Goal: Information Seeking & Learning: Learn about a topic

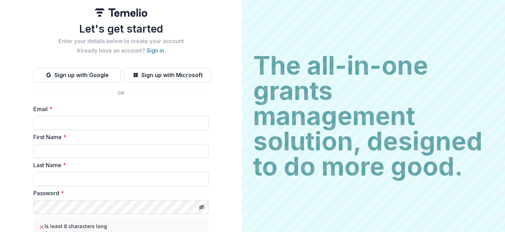
click at [121, 14] on img at bounding box center [121, 12] width 53 height 8
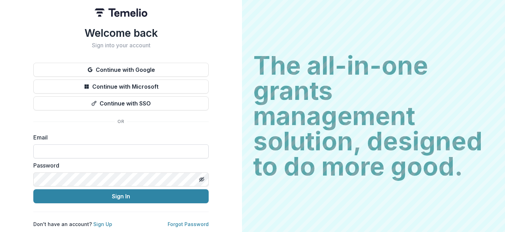
click at [71, 148] on input at bounding box center [120, 151] width 175 height 14
type input "**********"
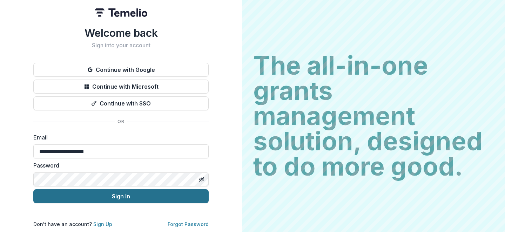
click at [128, 198] on button "Sign In" at bounding box center [120, 196] width 175 height 14
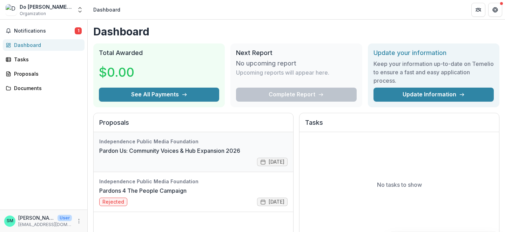
click at [117, 155] on link "Pardon Us: Community Voices & Hub Expansion 2026" at bounding box center [169, 150] width 141 height 8
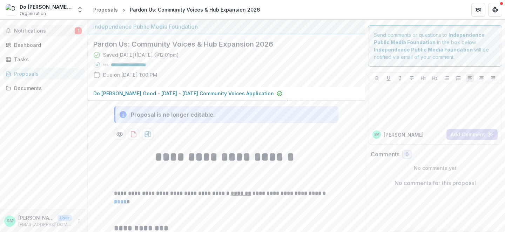
click at [43, 32] on span "Notifications" at bounding box center [44, 31] width 61 height 6
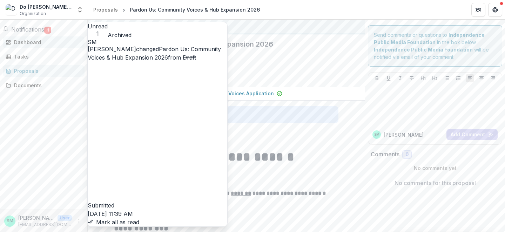
click at [42, 46] on div "Dashboard" at bounding box center [46, 42] width 65 height 7
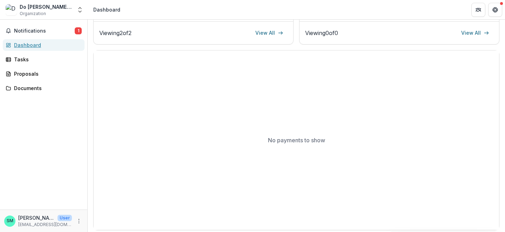
scroll to position [218, 0]
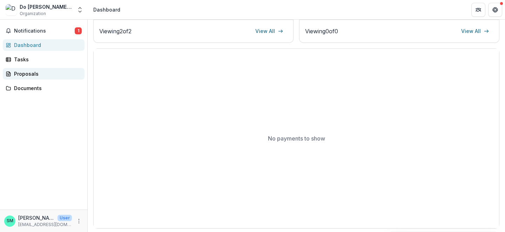
click at [35, 76] on div "Proposals" at bounding box center [46, 73] width 65 height 7
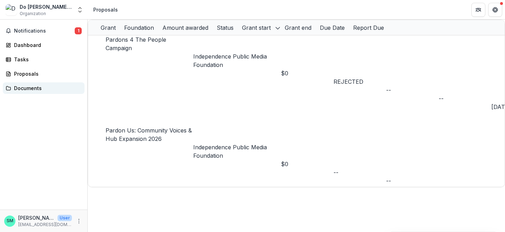
click at [33, 91] on div "Documents" at bounding box center [46, 87] width 65 height 7
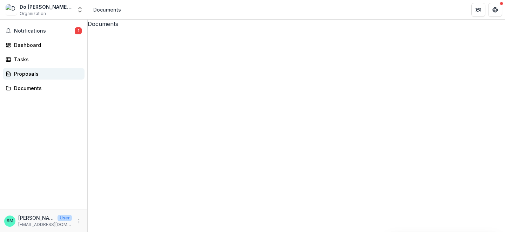
click at [37, 72] on div "Proposals" at bounding box center [46, 73] width 65 height 7
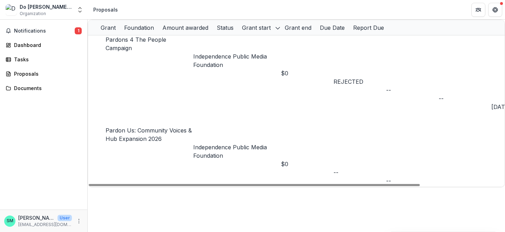
click at [151, 127] on link "Pardon Us: Community Voices & Hub Expansion 2026" at bounding box center [148, 134] width 86 height 15
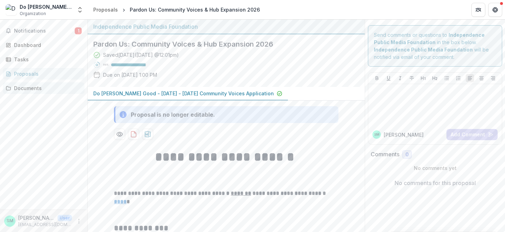
click at [43, 88] on div "Documents" at bounding box center [46, 87] width 65 height 7
